Goal: Use online tool/utility: Utilize a website feature to perform a specific function

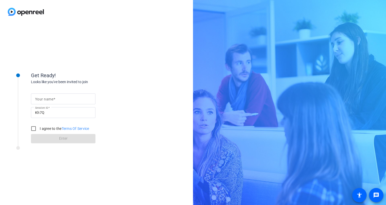
click at [69, 98] on input "Your name" at bounding box center [63, 99] width 56 height 6
type input "Landrew"
drag, startPoint x: 33, startPoint y: 128, endPoint x: 43, endPoint y: 131, distance: 10.0
click at [34, 128] on input "I agree to the Terms Of Service" at bounding box center [33, 128] width 10 height 10
checkbox input "true"
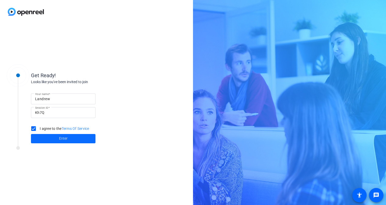
click at [61, 137] on span "Enter" at bounding box center [63, 138] width 9 height 5
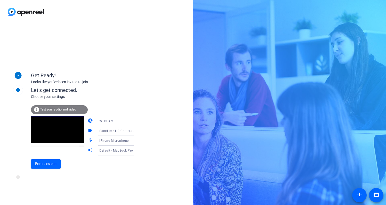
click at [88, 131] on mat-icon "videocam" at bounding box center [91, 131] width 6 height 6
click at [115, 133] on div "FaceTime HD Camera (467C:1317)" at bounding box center [118, 130] width 38 height 6
drag, startPoint x: 152, startPoint y: 124, endPoint x: 132, endPoint y: 124, distance: 19.9
click at [151, 124] on div at bounding box center [193, 102] width 386 height 205
click at [117, 121] on div "WEBCAM" at bounding box center [118, 121] width 38 height 6
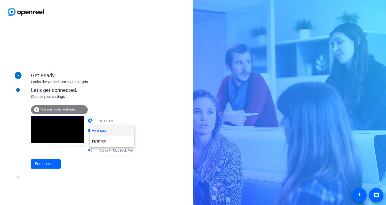
click at [137, 106] on div at bounding box center [193, 102] width 386 height 205
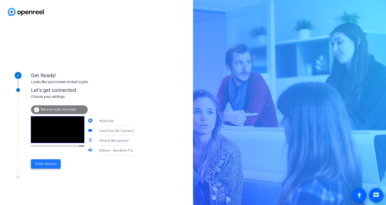
click at [39, 164] on span "Enter session" at bounding box center [45, 163] width 21 height 5
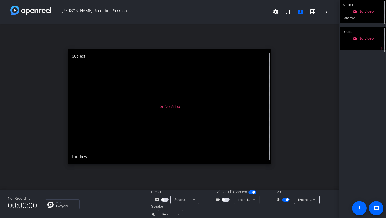
click at [227, 200] on span "button" at bounding box center [226, 200] width 8 height 4
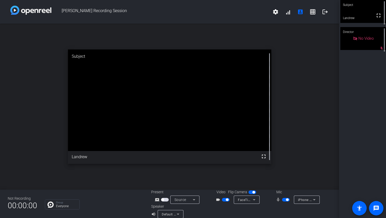
click at [223, 199] on span "button" at bounding box center [226, 200] width 8 height 4
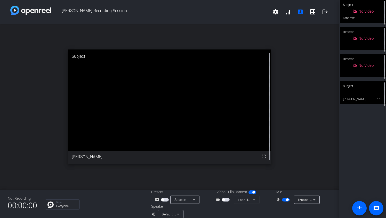
click at [228, 200] on span "button" at bounding box center [226, 200] width 8 height 4
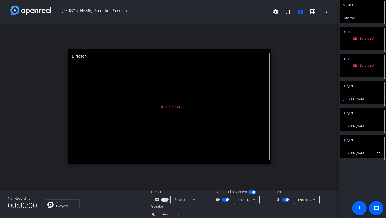
click at [226, 200] on span "button" at bounding box center [227, 200] width 3 height 3
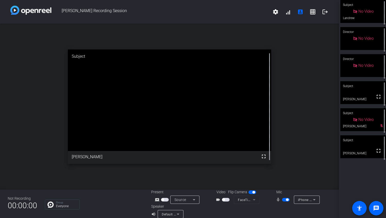
click at [285, 199] on span "button" at bounding box center [286, 200] width 8 height 4
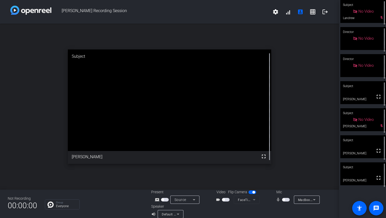
click at [287, 200] on span "button" at bounding box center [286, 200] width 8 height 4
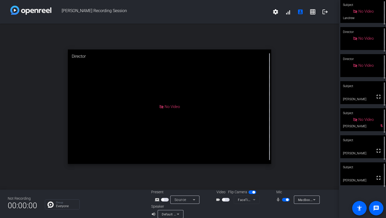
click at [287, 200] on span "button" at bounding box center [287, 200] width 3 height 3
click at [287, 200] on span "button" at bounding box center [286, 200] width 8 height 4
click at [287, 200] on span "button" at bounding box center [287, 200] width 3 height 3
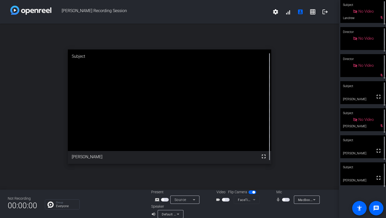
click at [285, 199] on span "button" at bounding box center [286, 200] width 8 height 4
